Goal: Check status: Check status

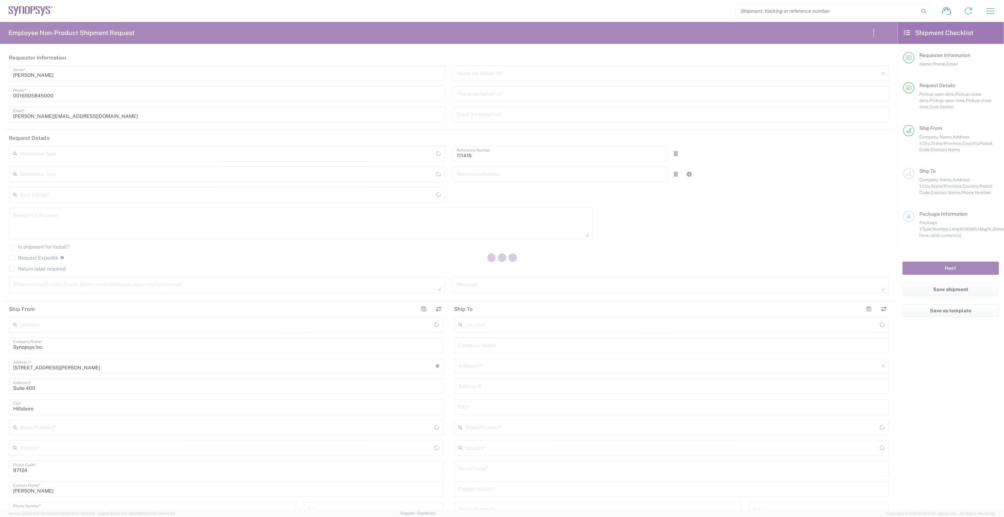
type input "[GEOGRAPHIC_DATA]"
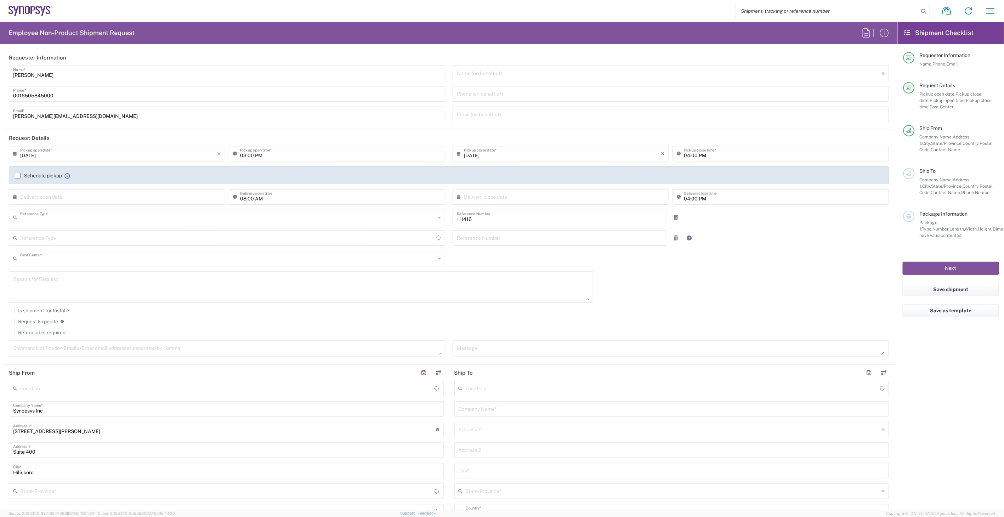
type input "Department"
type input "US01, SIG, IT Platform Products 111416"
type input "[US_STATE]"
type input "Delivered at Place"
type input "[GEOGRAPHIC_DATA]"
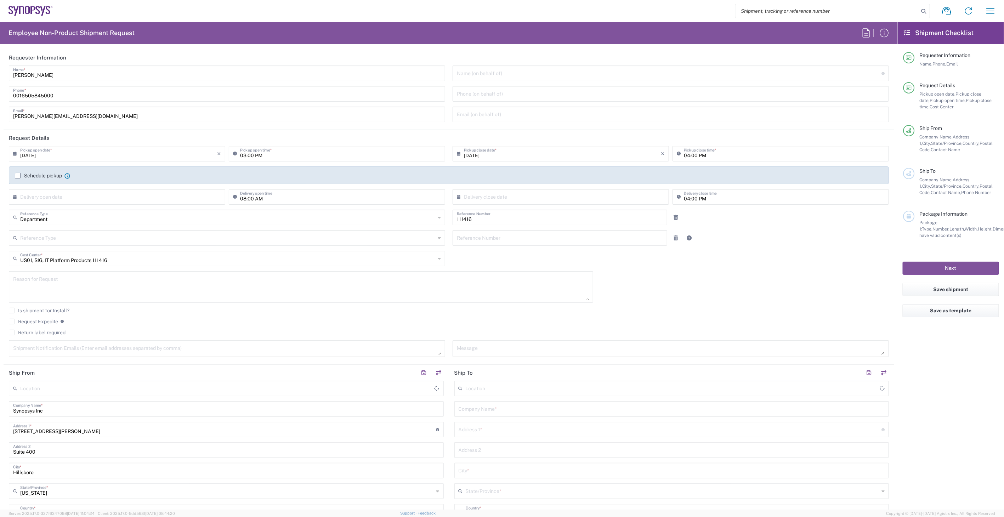
type input "Hillsboro US03"
click at [993, 9] on icon "button" at bounding box center [990, 10] width 11 height 11
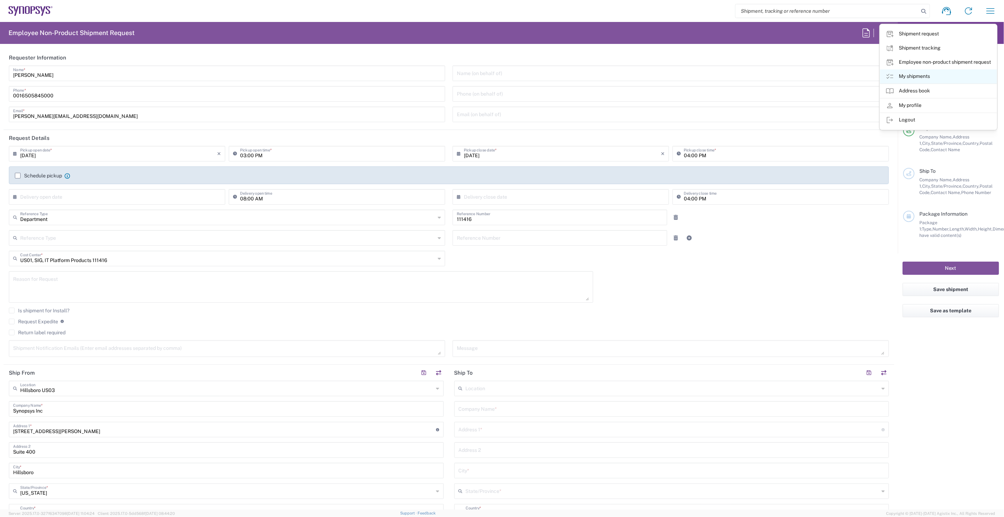
click at [934, 74] on link "My shipments" at bounding box center [938, 76] width 117 height 14
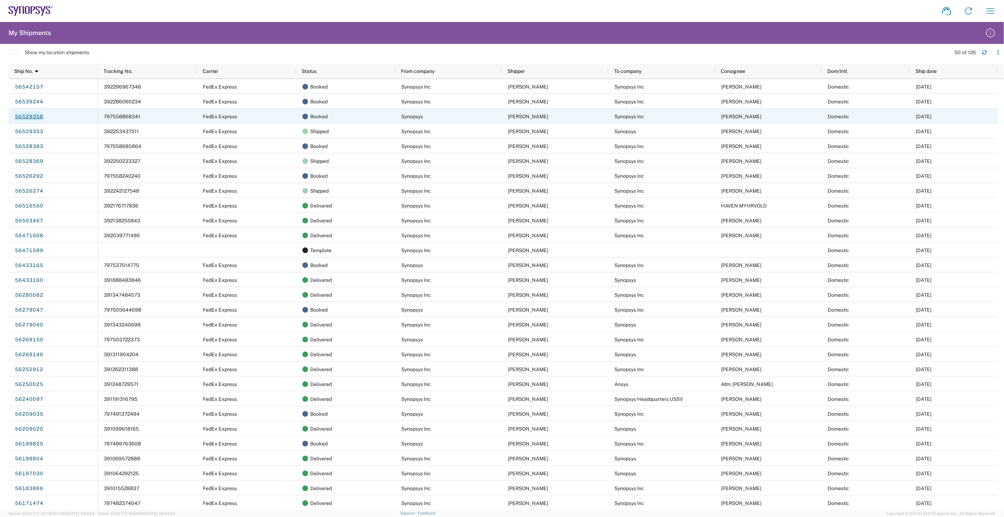
click at [35, 114] on link "56529358" at bounding box center [29, 116] width 29 height 11
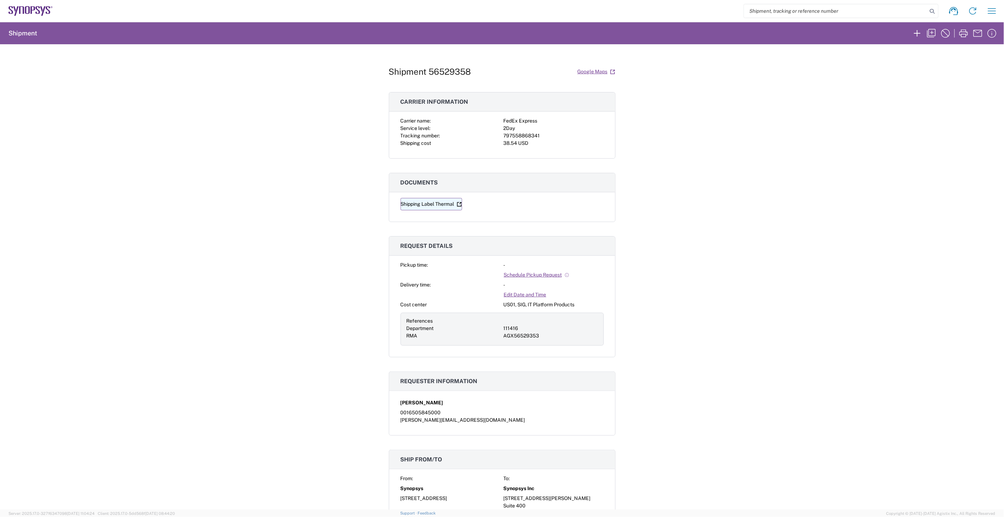
click at [436, 203] on link "Shipping Label Thermal" at bounding box center [432, 204] width 62 height 12
